Goal: Task Accomplishment & Management: Manage account settings

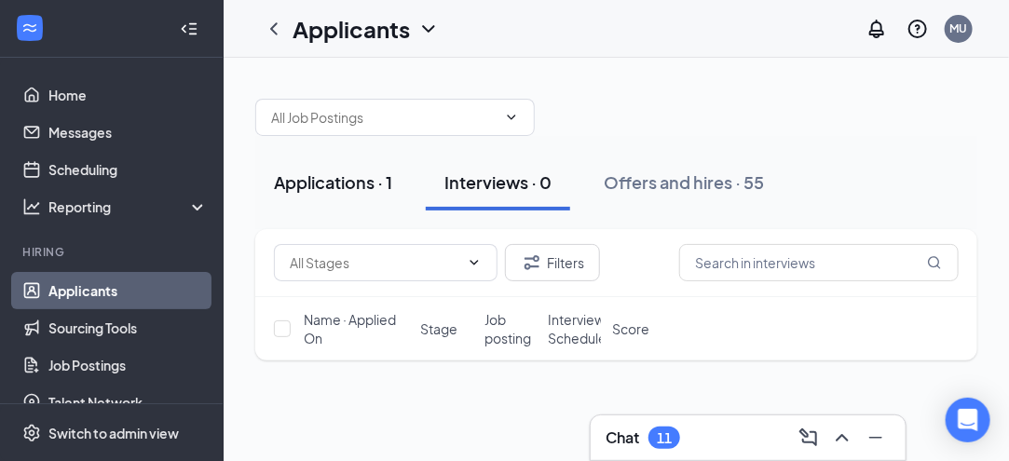
click at [348, 178] on div "Applications · 1" at bounding box center [333, 182] width 118 height 23
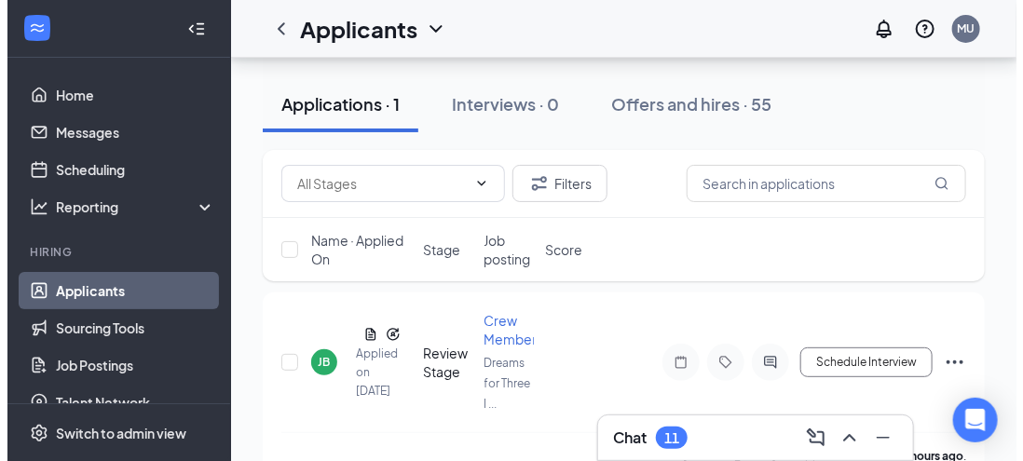
scroll to position [83, 0]
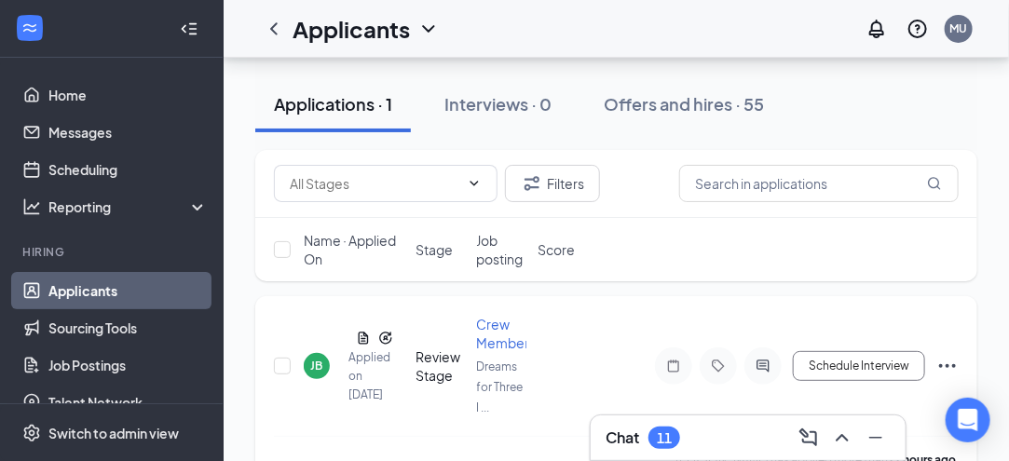
click at [319, 364] on div "JB" at bounding box center [317, 366] width 12 height 16
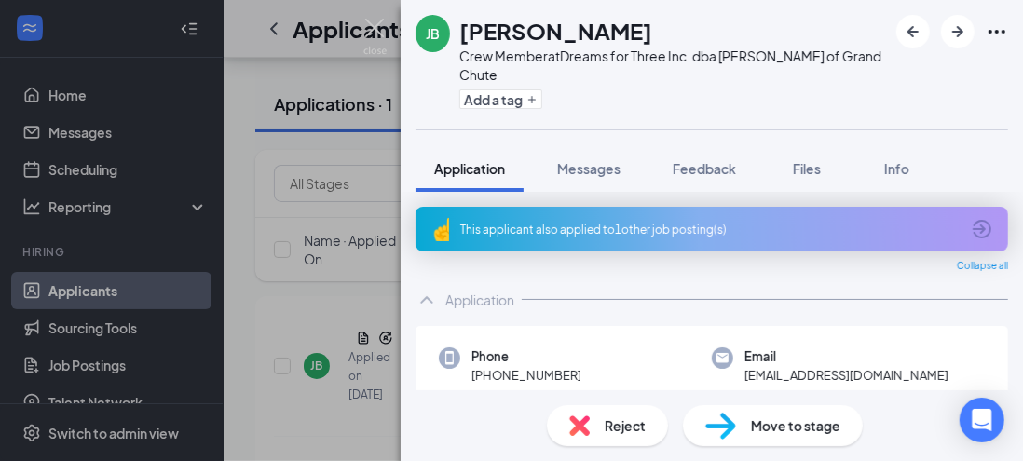
click at [675, 84] on div "Add a tag" at bounding box center [673, 99] width 428 height 31
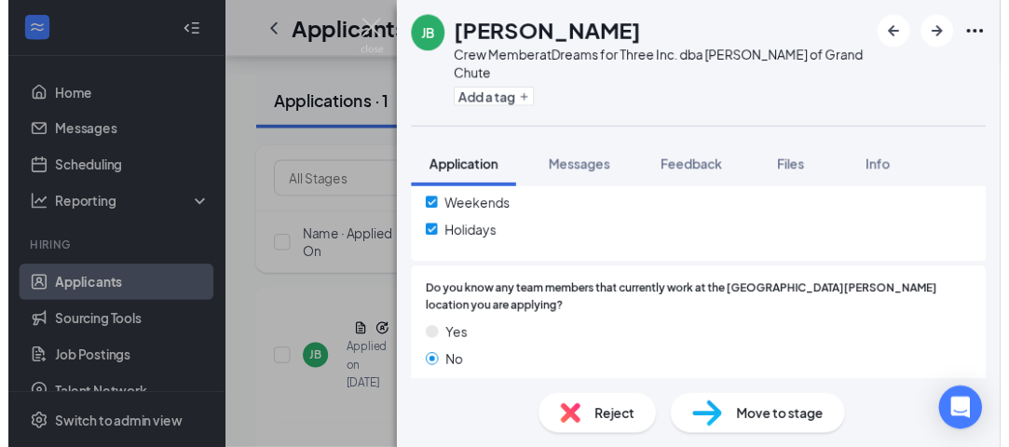
scroll to position [1696, 0]
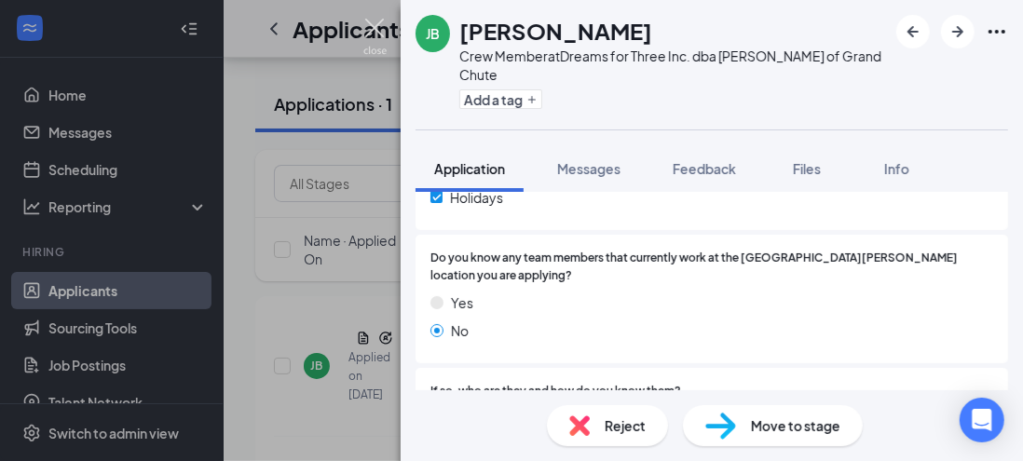
click at [371, 34] on img at bounding box center [374, 37] width 23 height 36
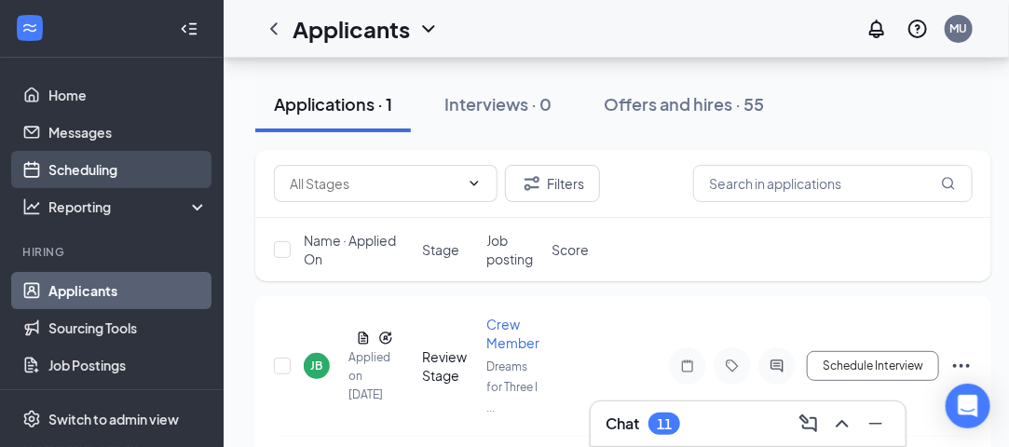
click at [103, 168] on link "Scheduling" at bounding box center [127, 169] width 159 height 37
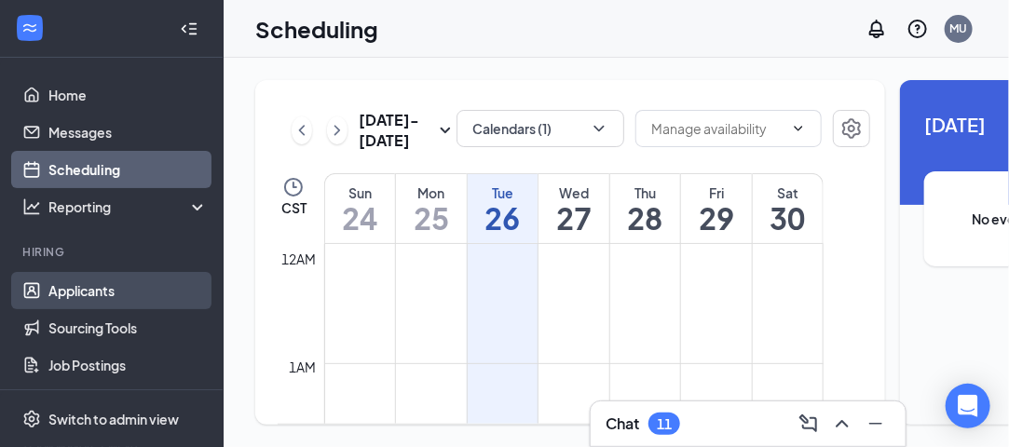
click at [104, 281] on link "Applicants" at bounding box center [127, 290] width 159 height 37
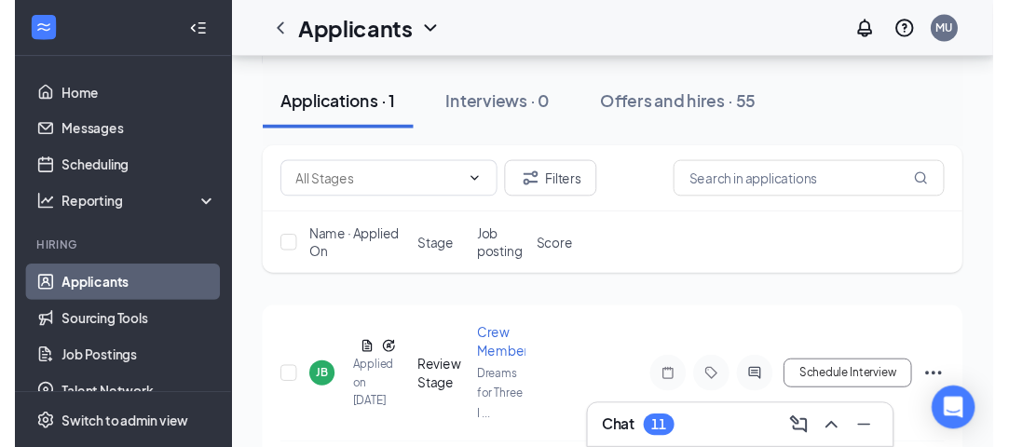
scroll to position [120, 0]
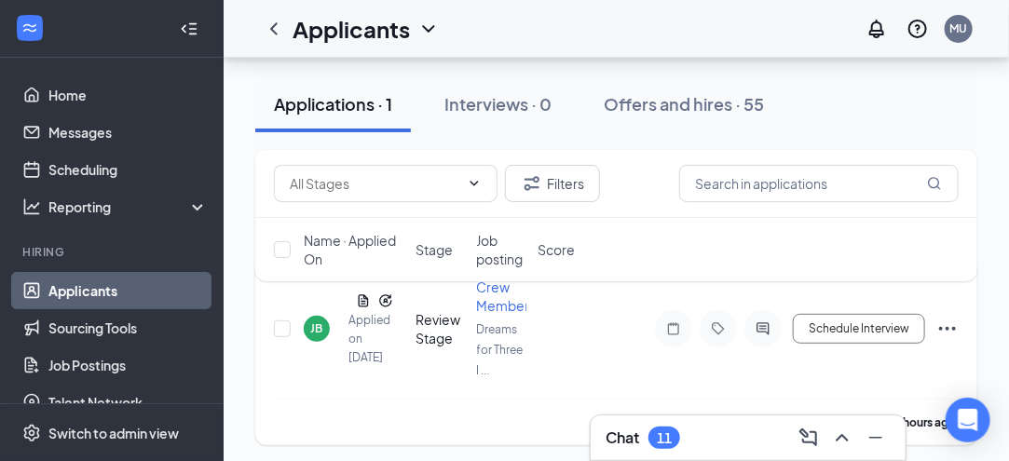
click at [624, 338] on div "Schedule Interview" at bounding box center [790, 328] width 335 height 37
click at [319, 321] on div "JB" at bounding box center [317, 329] width 12 height 16
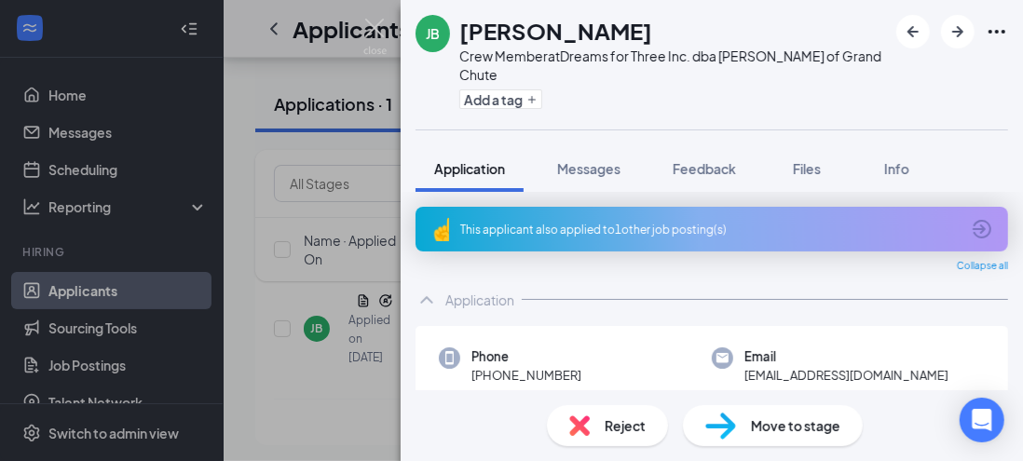
drag, startPoint x: 61, startPoint y: 19, endPoint x: 746, endPoint y: 374, distance: 772.2
click at [61, 19] on div "[PERSON_NAME] Crew Member at Dreams for Three Inc. dba [PERSON_NAME] of Grand C…" at bounding box center [511, 230] width 1023 height 461
click at [728, 425] on div "Chat 11" at bounding box center [762, 438] width 285 height 30
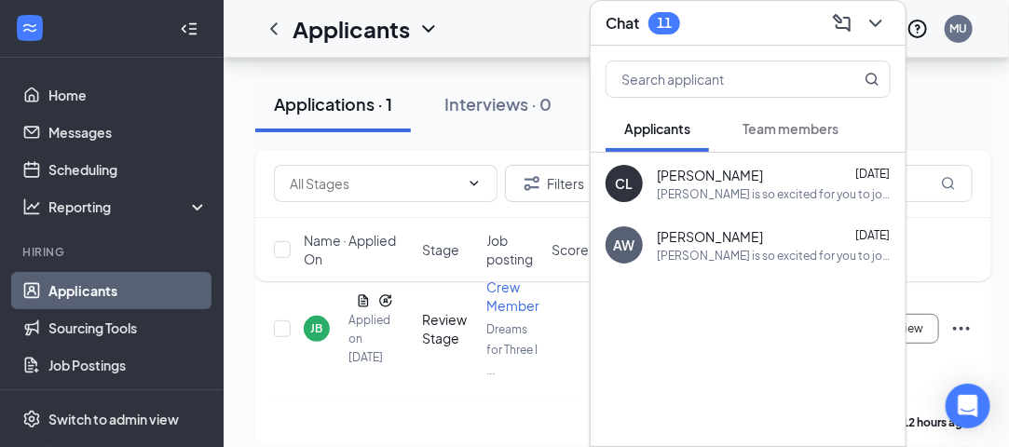
click at [541, 36] on div "Applicants MU" at bounding box center [616, 29] width 785 height 58
click at [886, 12] on icon "ChevronDown" at bounding box center [876, 23] width 22 height 22
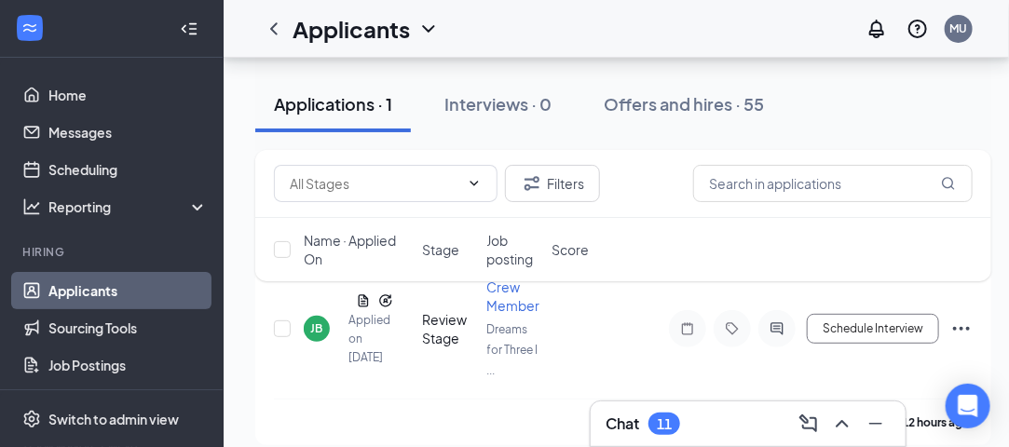
scroll to position [134, 0]
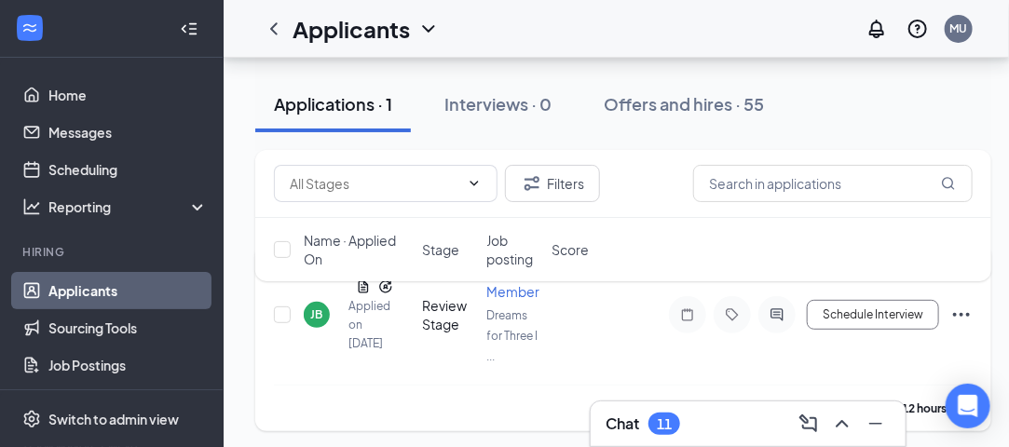
click at [451, 310] on div "Review Stage" at bounding box center [449, 314] width 54 height 37
click at [512, 289] on div "Filters Name · Applied On Stage Job posting Score" at bounding box center [623, 225] width 736 height 150
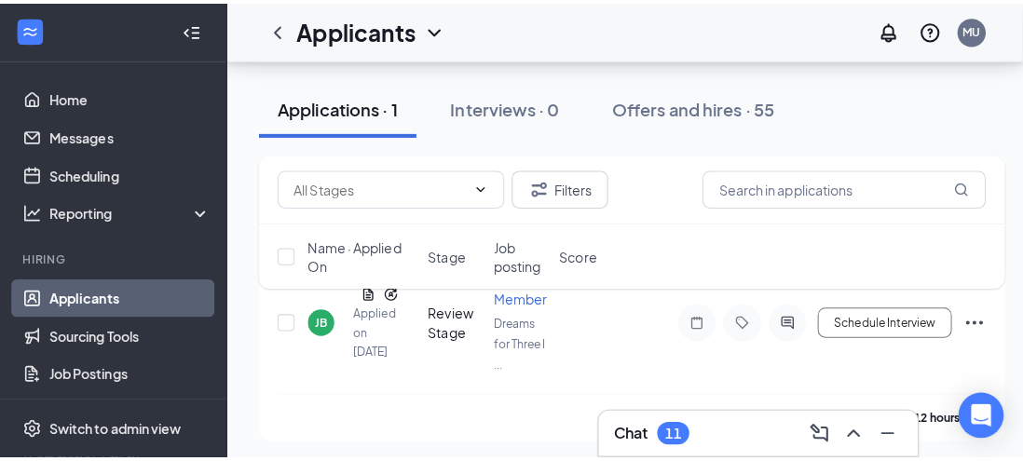
scroll to position [1, 0]
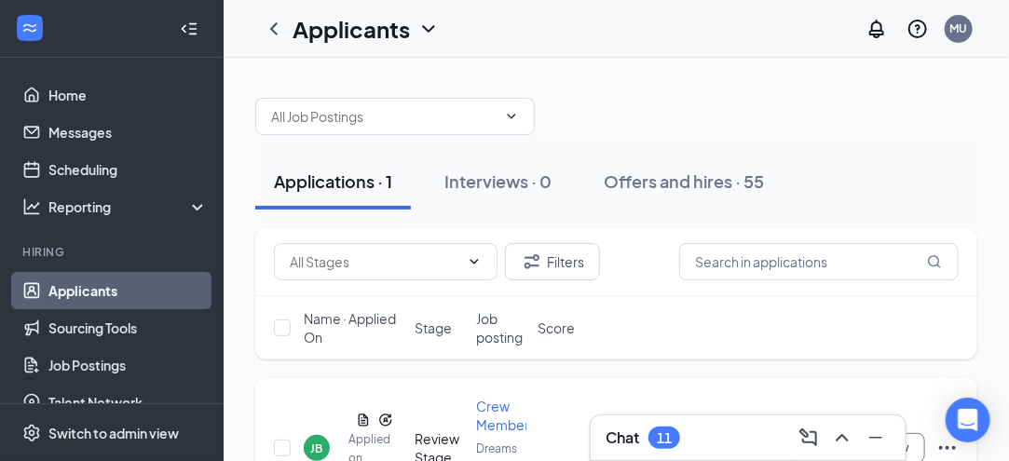
click at [321, 443] on div "JB" at bounding box center [317, 449] width 12 height 16
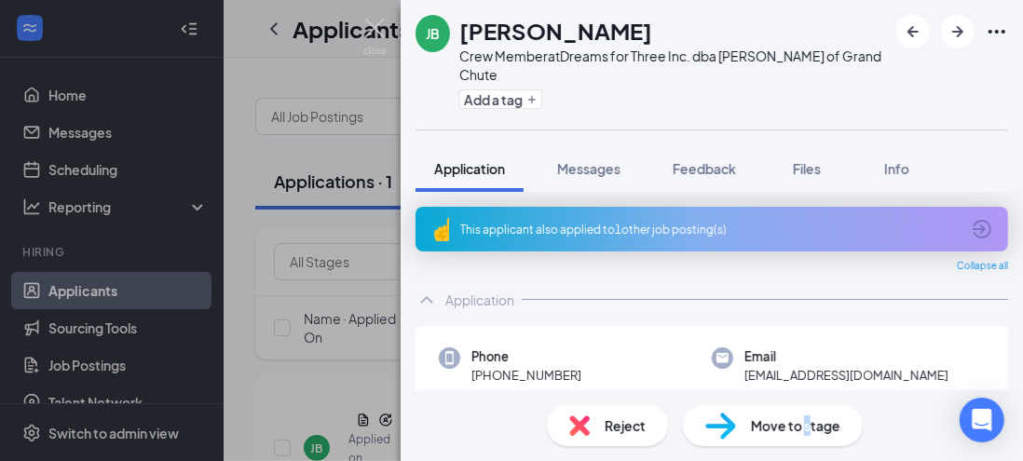
click at [806, 429] on span "Move to stage" at bounding box center [795, 426] width 89 height 20
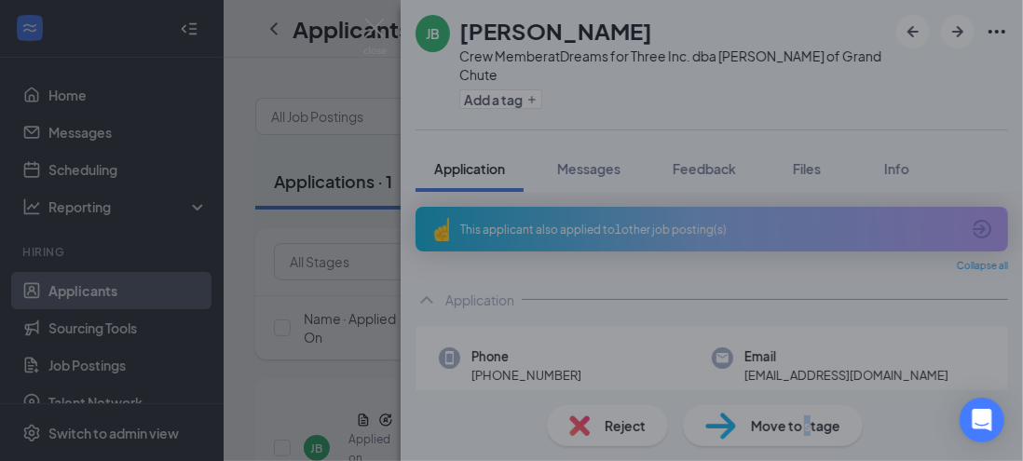
click at [749, 432] on div "Move to stage Choose stage: Onsite Interview (next stage) Preview notification …" at bounding box center [511, 230] width 1023 height 461
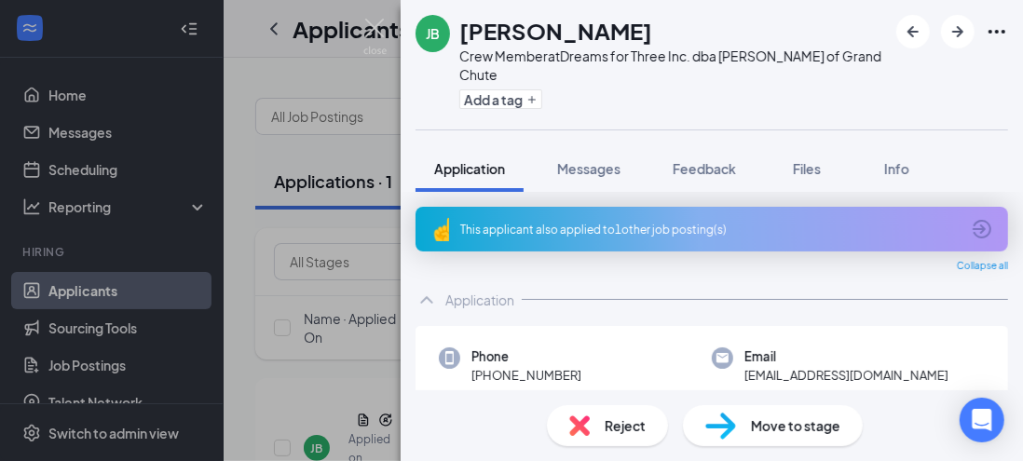
click at [725, 421] on img at bounding box center [720, 426] width 31 height 27
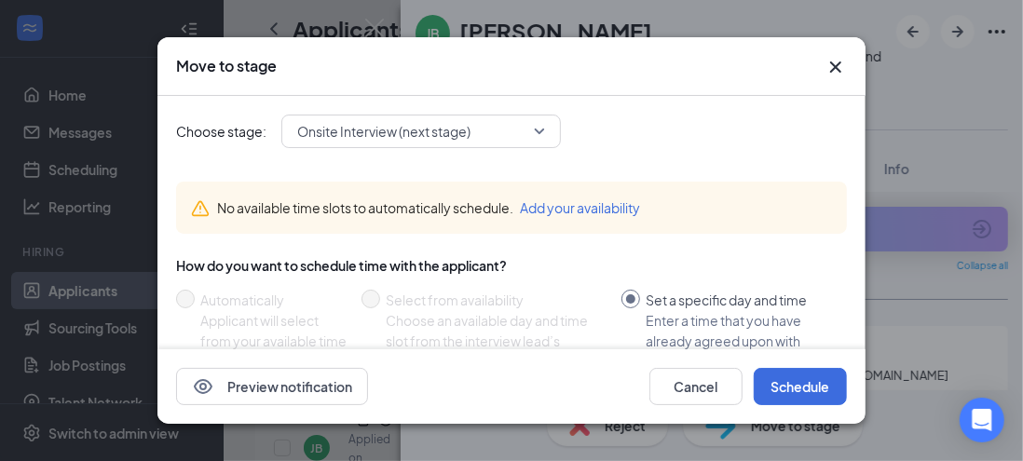
click at [835, 65] on icon "Cross" at bounding box center [835, 66] width 11 height 11
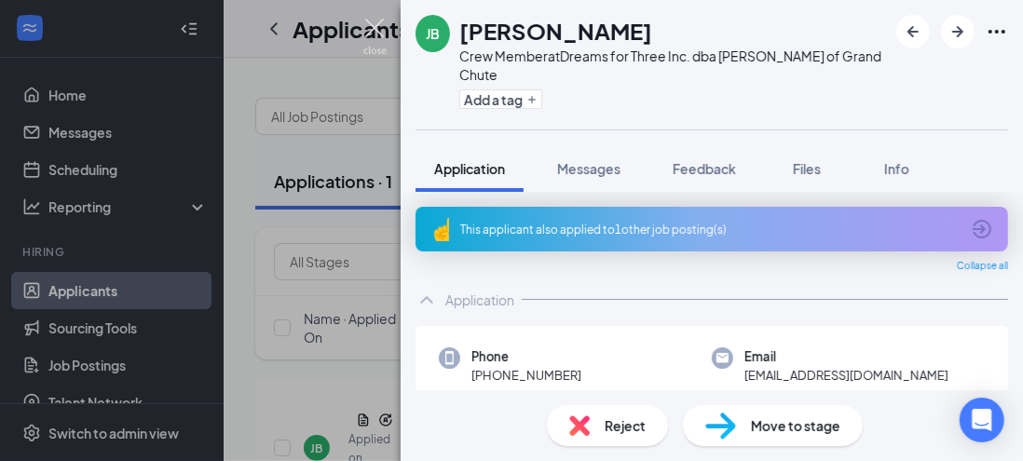
click at [368, 27] on img at bounding box center [374, 37] width 23 height 36
